Goal: Find specific page/section: Find specific page/section

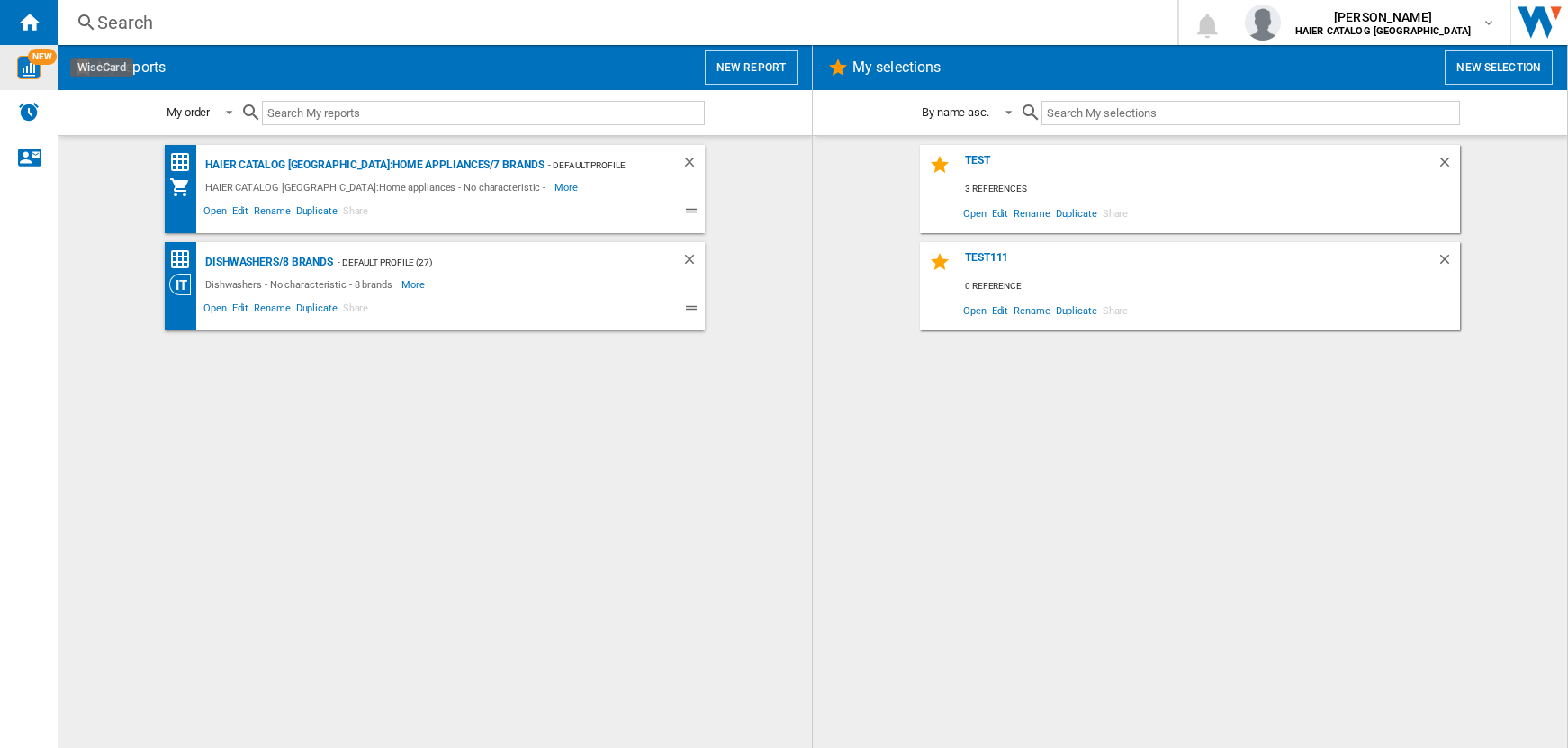
click at [29, 73] on img "WiseCard" at bounding box center [29, 68] width 24 height 24
click at [270, 259] on div "Dishwashers/8 brands" at bounding box center [266, 262] width 132 height 23
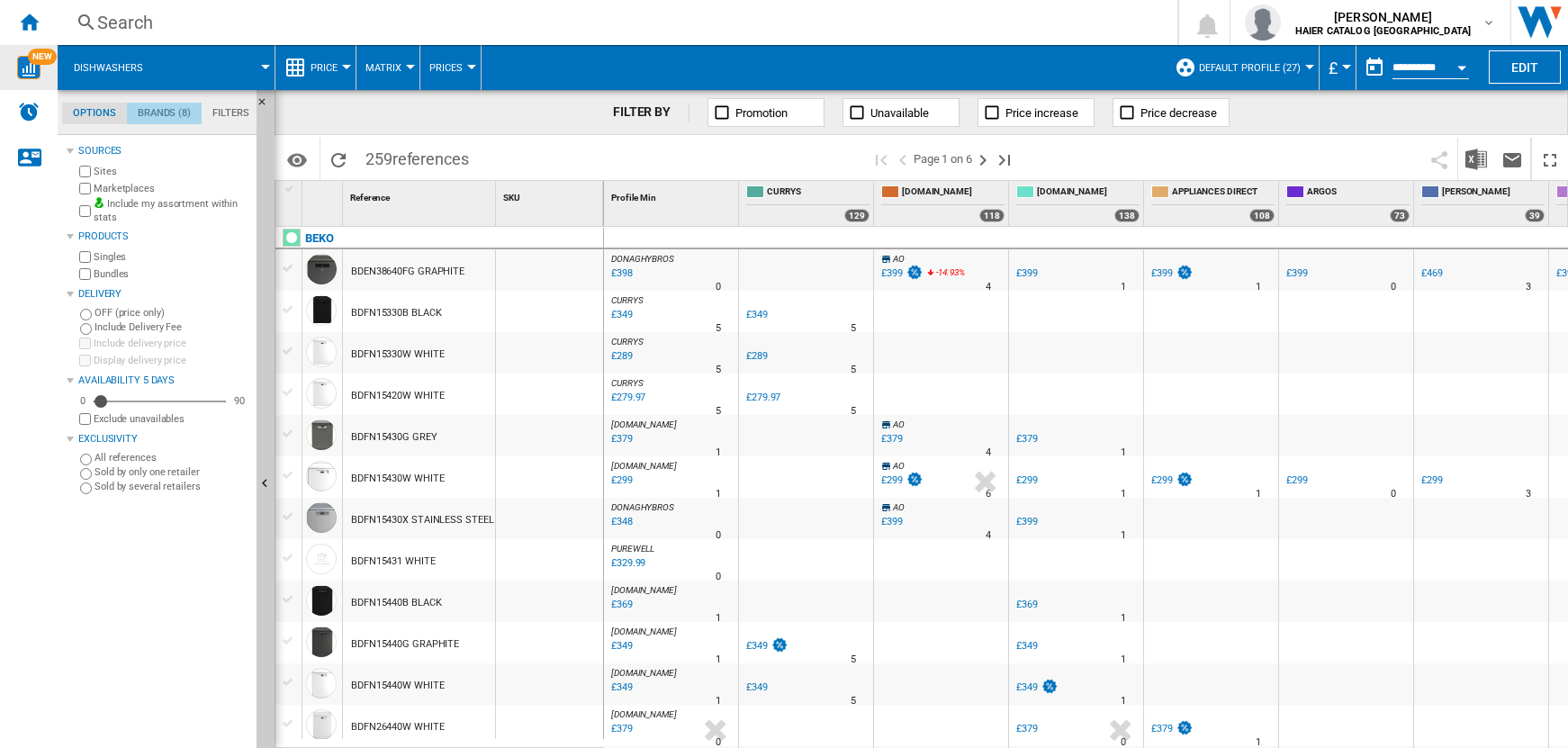
click at [152, 117] on md-tab-item "Brands (8)" at bounding box center [164, 113] width 74 height 22
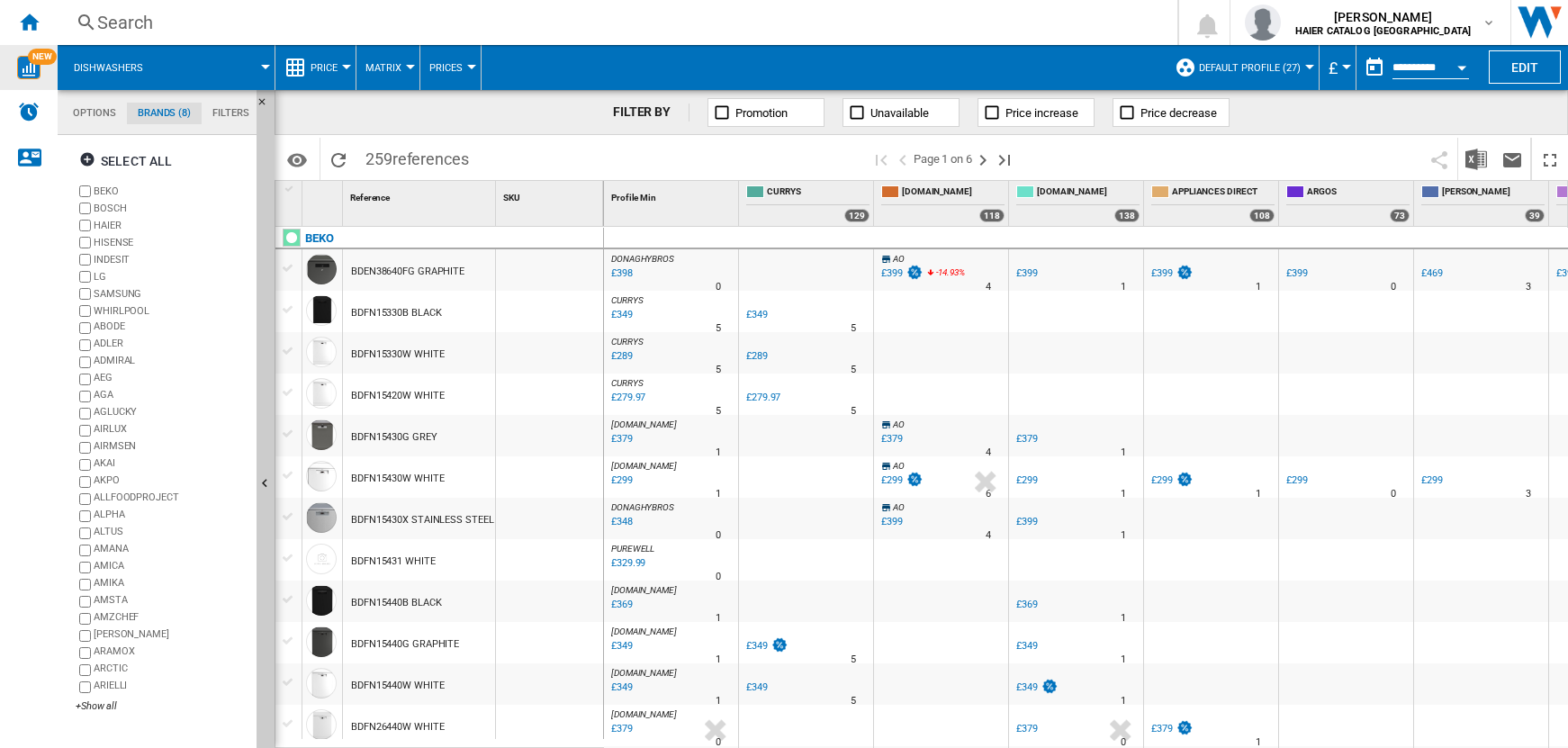
scroll to position [71, 0]
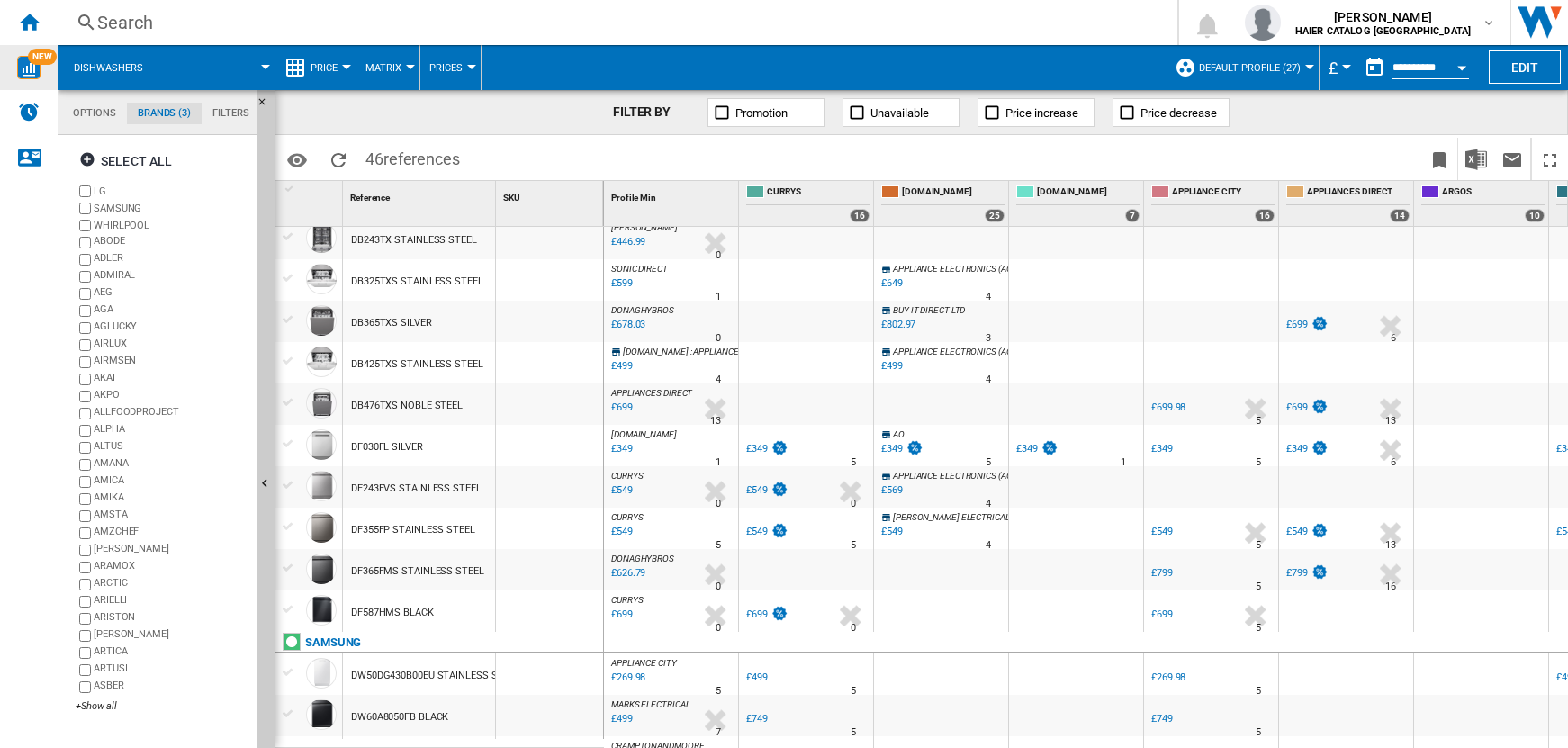
scroll to position [41, 0]
